Goal: Find specific page/section: Find specific page/section

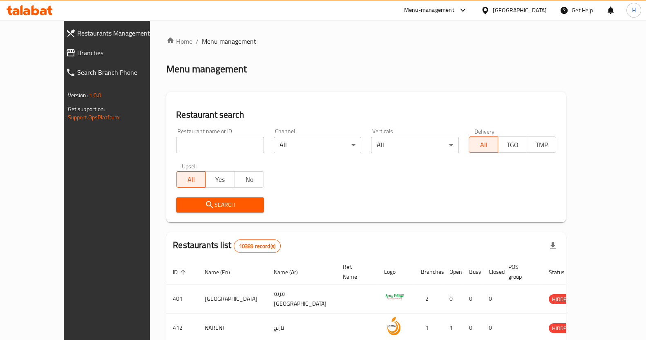
click at [184, 144] on input "search" at bounding box center [220, 145] width 88 height 16
type input "[PERSON_NAME]"
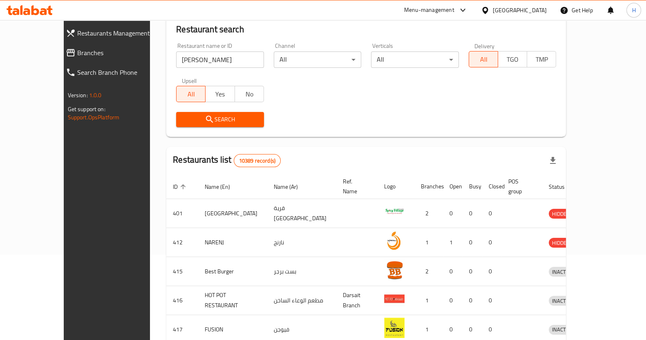
scroll to position [91, 0]
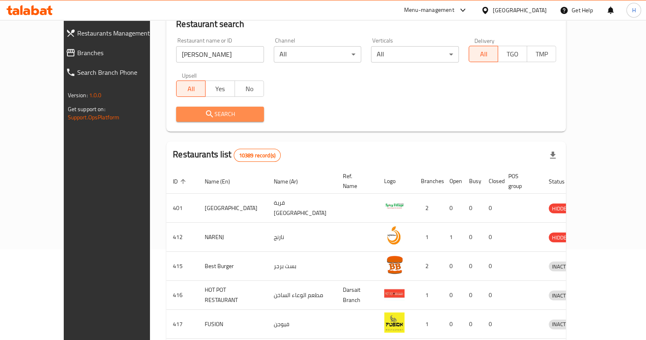
click at [219, 117] on span "Search" at bounding box center [220, 114] width 75 height 10
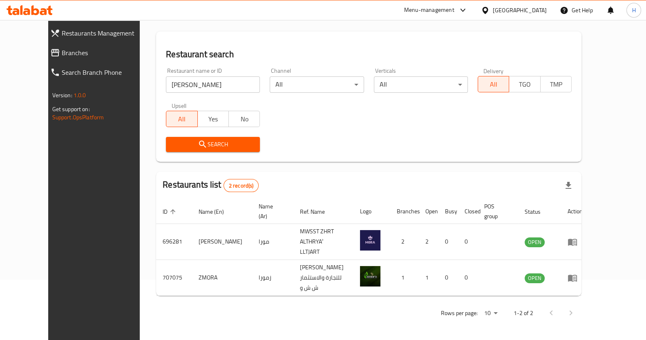
scroll to position [38, 0]
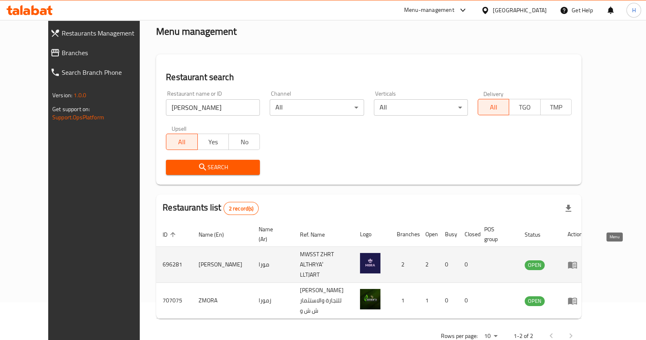
click at [578, 260] on icon "enhanced table" at bounding box center [573, 265] width 10 height 10
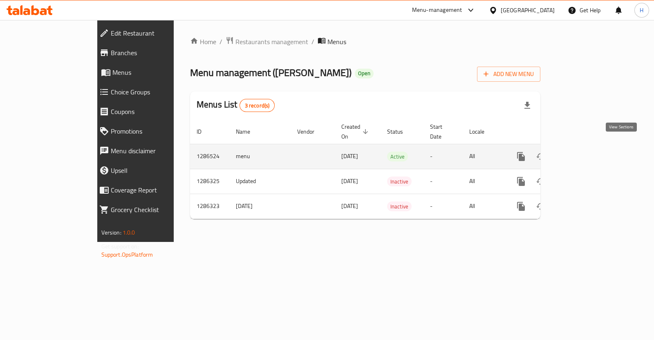
click at [585, 152] on icon "enhanced table" at bounding box center [580, 157] width 10 height 10
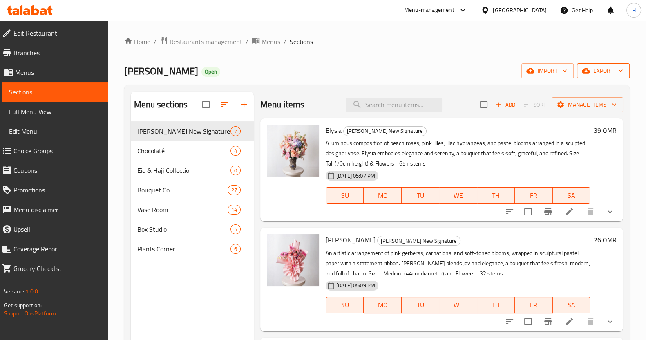
click at [610, 76] on button "export" at bounding box center [603, 70] width 53 height 15
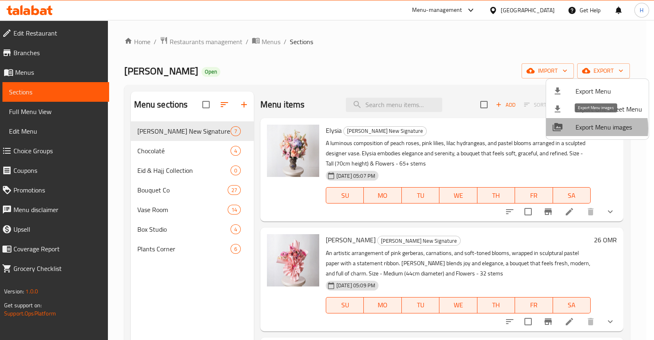
click at [586, 128] on span "Export Menu images" at bounding box center [609, 127] width 67 height 10
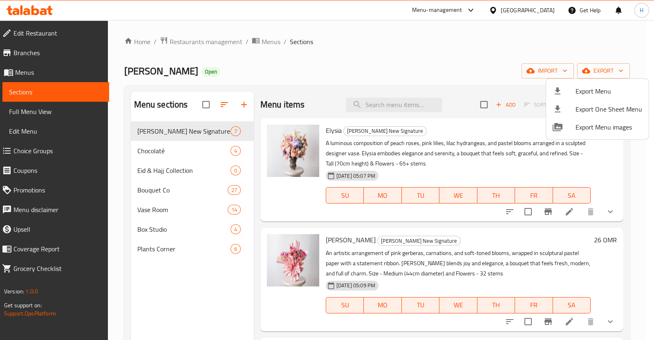
click at [348, 69] on div at bounding box center [327, 170] width 654 height 340
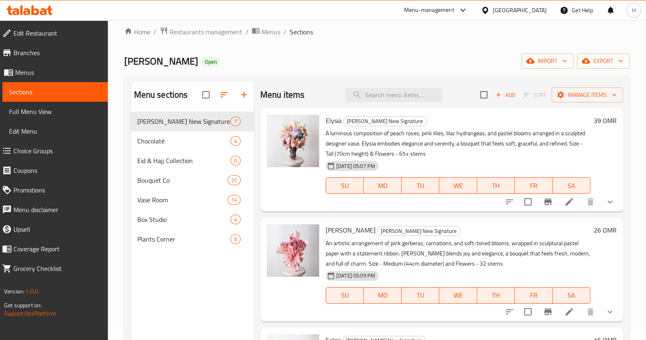
scroll to position [9, 0]
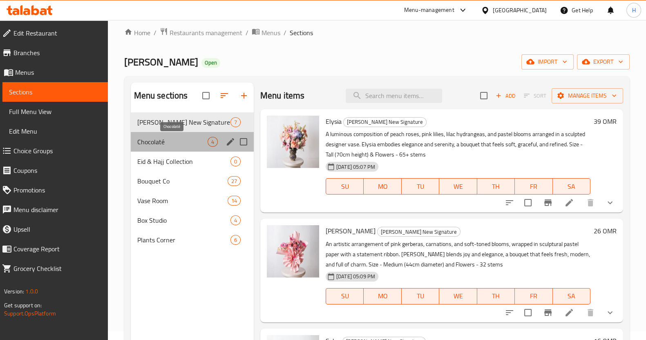
click at [165, 142] on span "Chocolaté" at bounding box center [172, 142] width 70 height 10
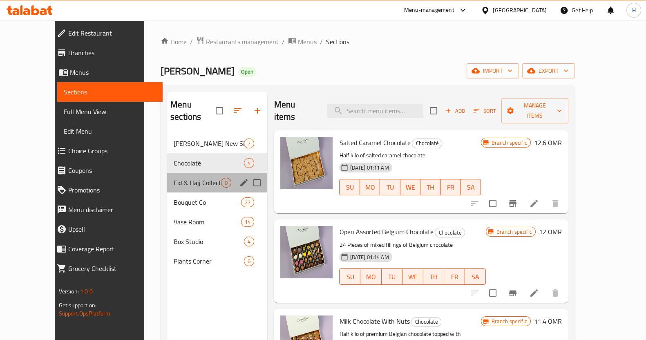
click at [179, 177] on div "Eid & Hajj Collection 0" at bounding box center [217, 183] width 100 height 20
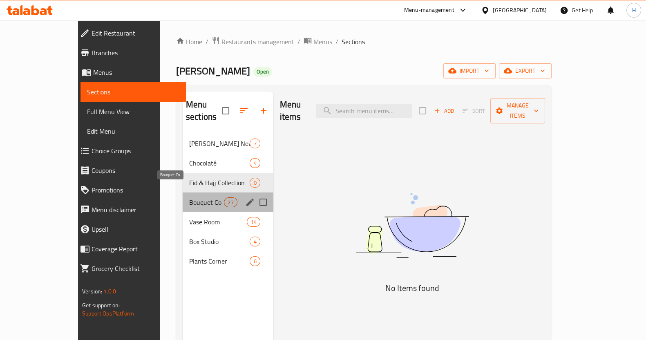
click at [189, 197] on span "Bouquet Co" at bounding box center [206, 202] width 35 height 10
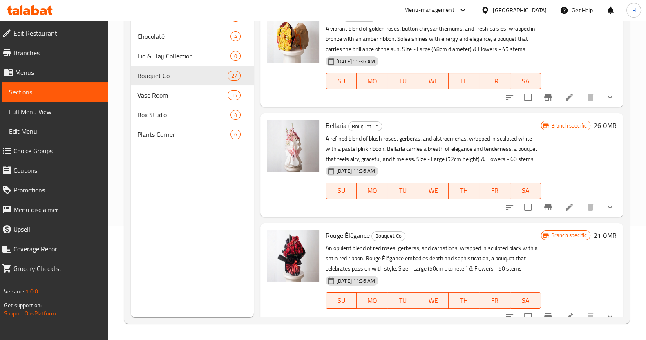
scroll to position [2534, 0]
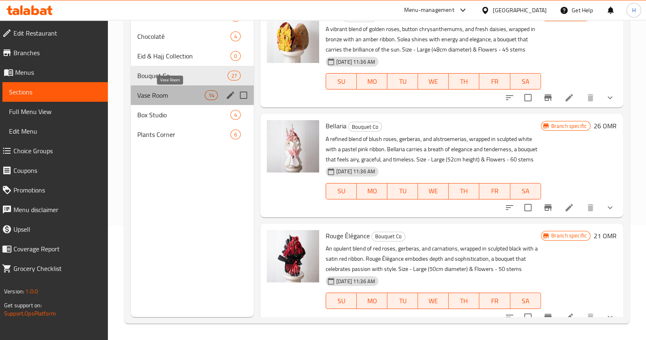
click at [156, 97] on span "Vase Room" at bounding box center [170, 95] width 67 height 10
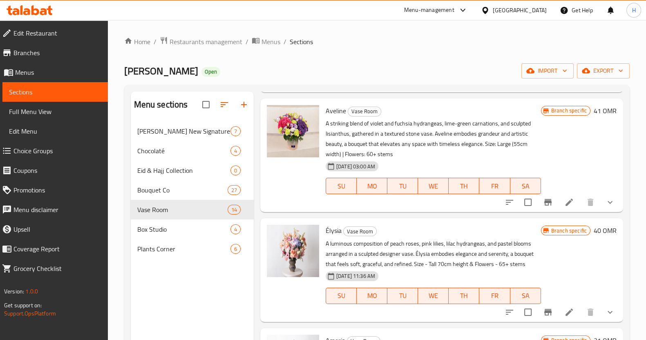
scroll to position [114, 0]
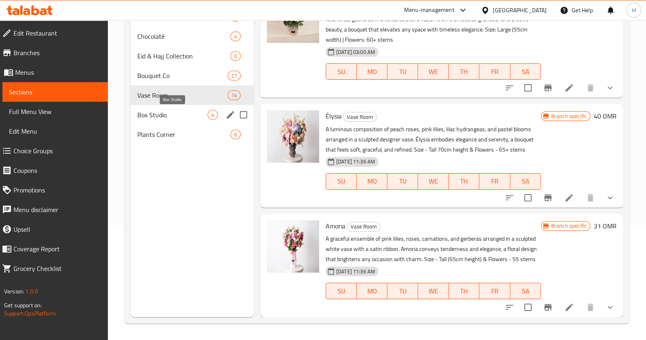
click at [164, 114] on span "Box Studio" at bounding box center [172, 115] width 70 height 10
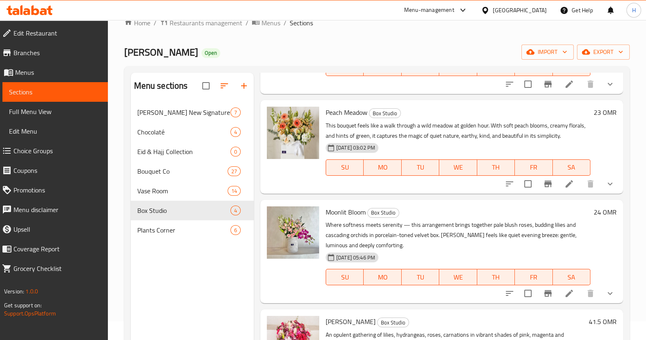
scroll to position [114, 0]
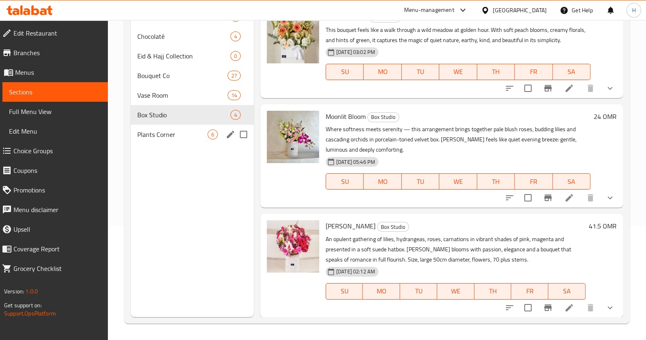
click at [168, 138] on span "Plants Corner" at bounding box center [172, 135] width 70 height 10
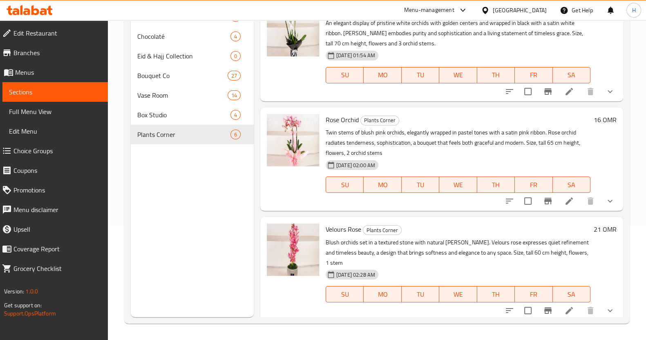
scroll to position [328, 0]
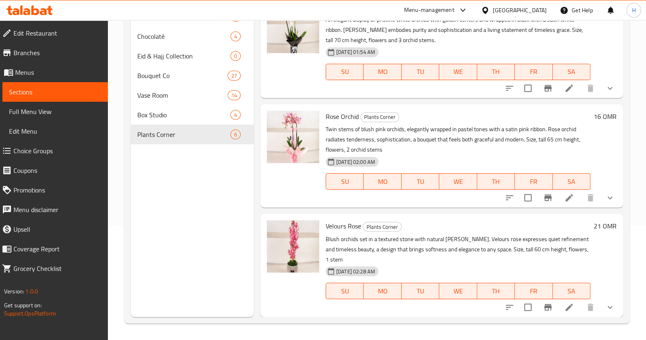
click at [601, 51] on div "16 OMR" at bounding box center [604, 46] width 26 height 90
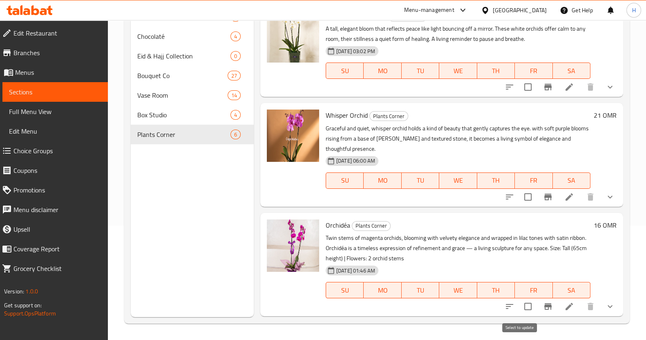
scroll to position [0, 0]
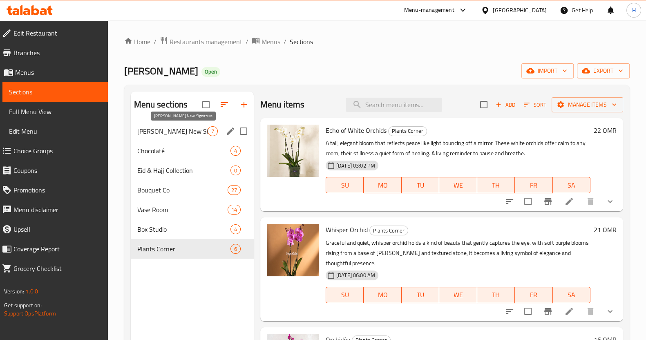
click at [162, 128] on span "[PERSON_NAME] New Signature" at bounding box center [172, 131] width 70 height 10
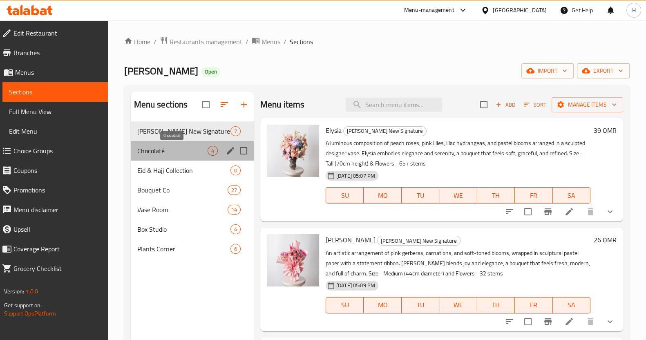
click at [170, 146] on span "Chocolaté" at bounding box center [172, 151] width 70 height 10
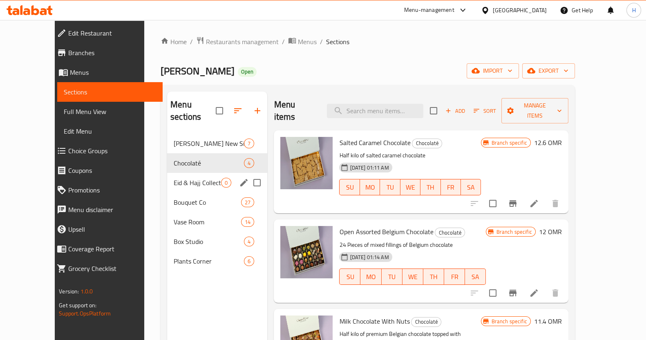
click at [178, 173] on div "Eid & Hajj Collection 0" at bounding box center [217, 183] width 100 height 20
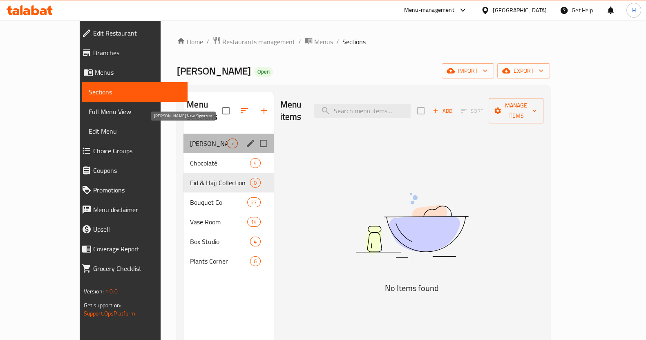
click at [190, 139] on span "[PERSON_NAME] New Signature" at bounding box center [208, 144] width 37 height 10
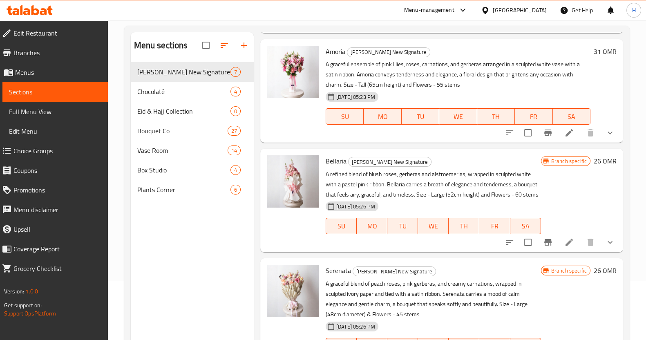
scroll to position [64, 0]
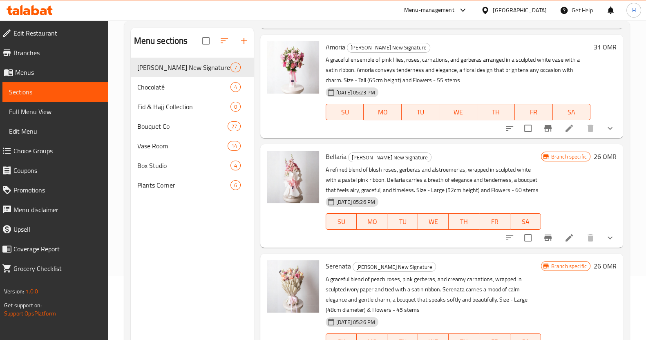
click at [453, 121] on div "[PERSON_NAME] New Signature A graceful ensemble of pink lilies, roses, carnatio…" at bounding box center [458, 86] width 271 height 97
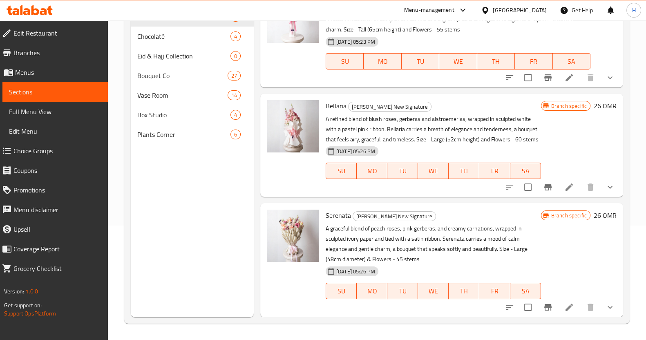
click at [455, 9] on div "Menu-management" at bounding box center [429, 10] width 50 height 10
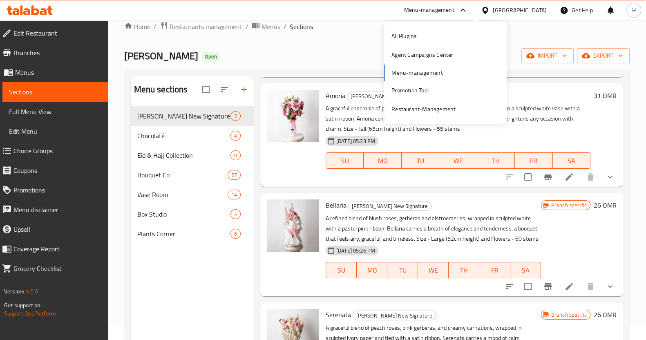
click at [455, 11] on div "Menu-management" at bounding box center [429, 10] width 50 height 10
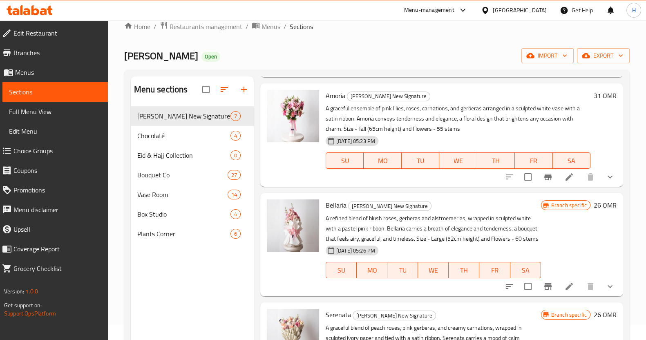
click at [455, 13] on div "Menu-management" at bounding box center [429, 10] width 50 height 10
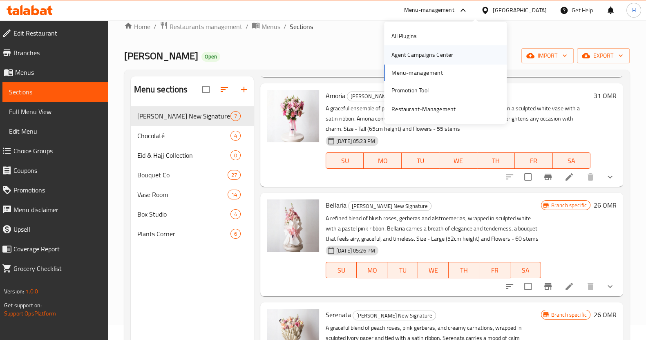
click at [436, 50] on div "Agent Campaigns Center" at bounding box center [423, 54] width 62 height 9
